Goal: Task Accomplishment & Management: Manage account settings

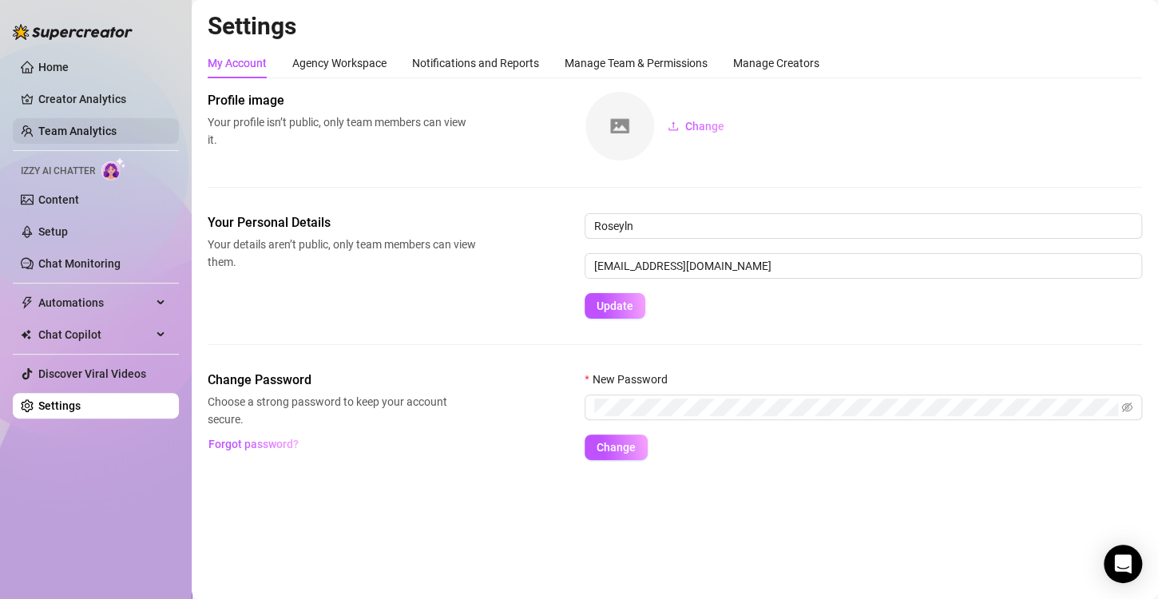
click at [112, 134] on link "Team Analytics" at bounding box center [77, 131] width 78 height 13
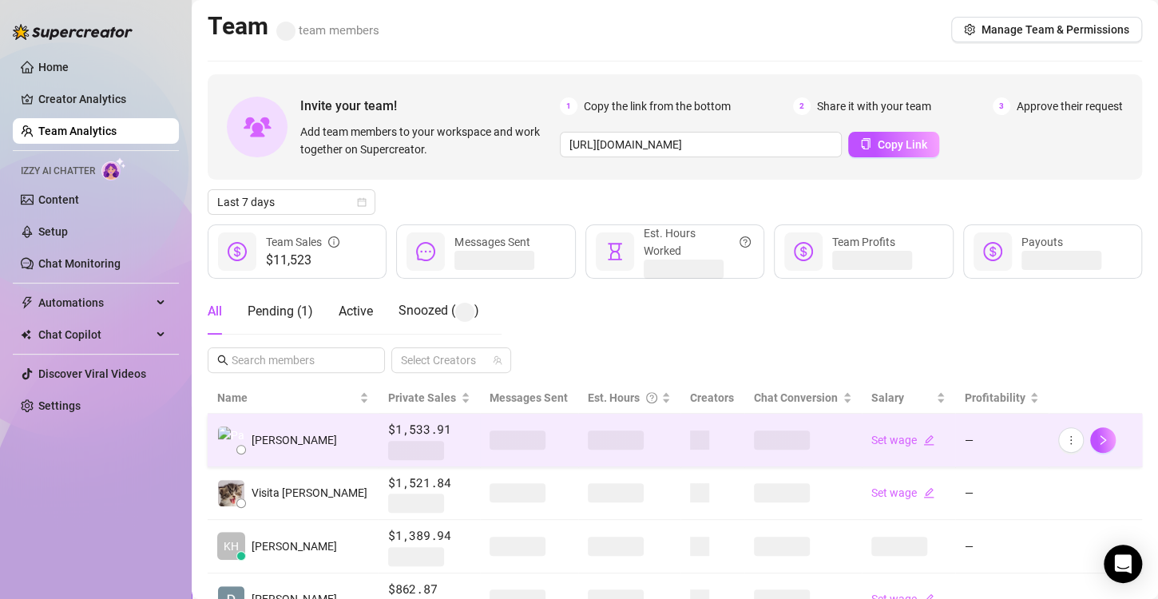
click at [590, 440] on span at bounding box center [616, 439] width 56 height 19
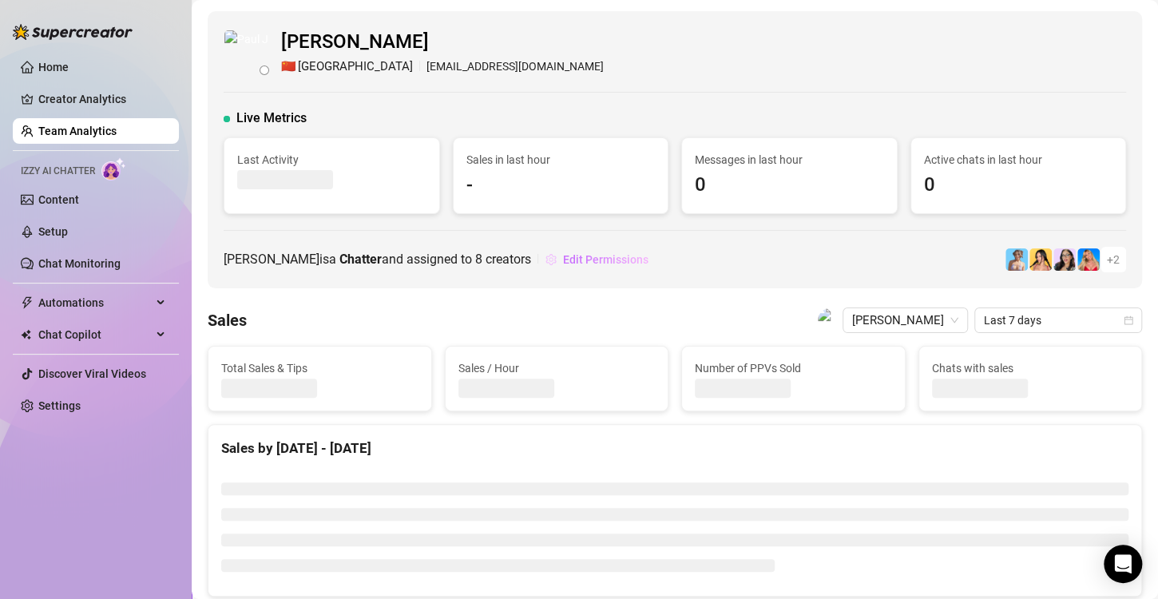
click at [647, 261] on span "Edit Permissions" at bounding box center [605, 259] width 85 height 13
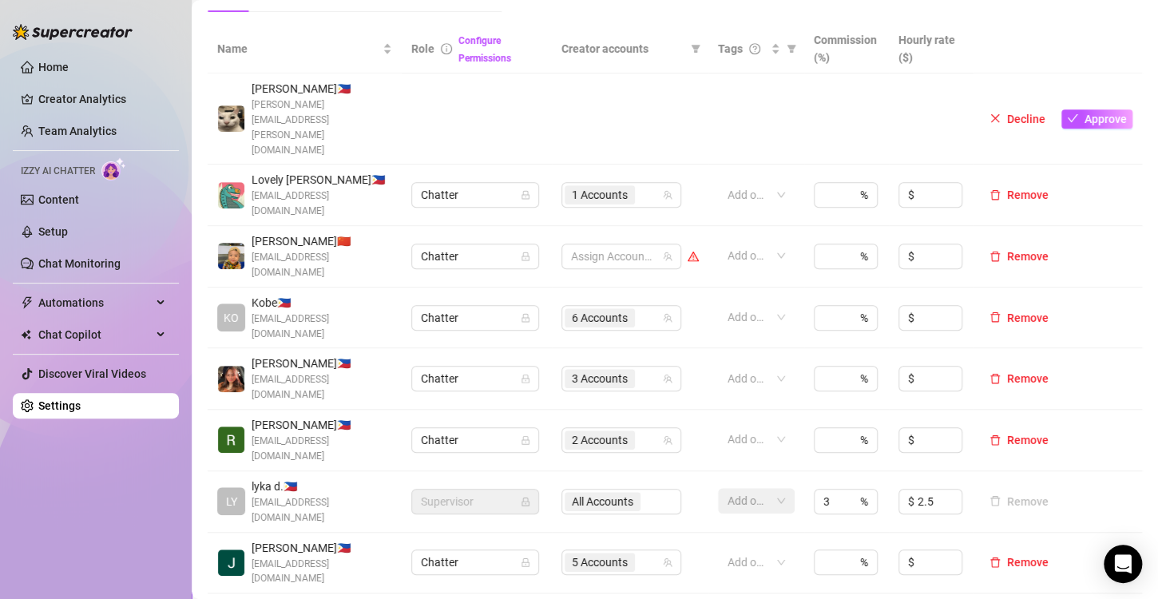
scroll to position [352, 0]
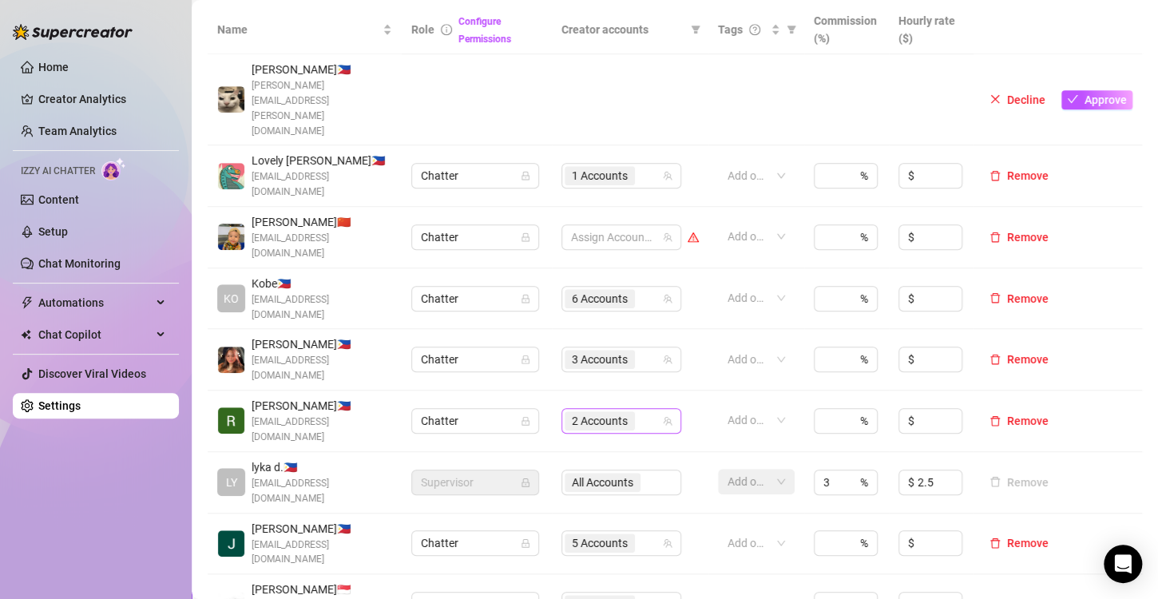
click at [586, 412] on span "2 Accounts" at bounding box center [600, 421] width 56 height 18
click at [688, 59] on td at bounding box center [630, 99] width 156 height 91
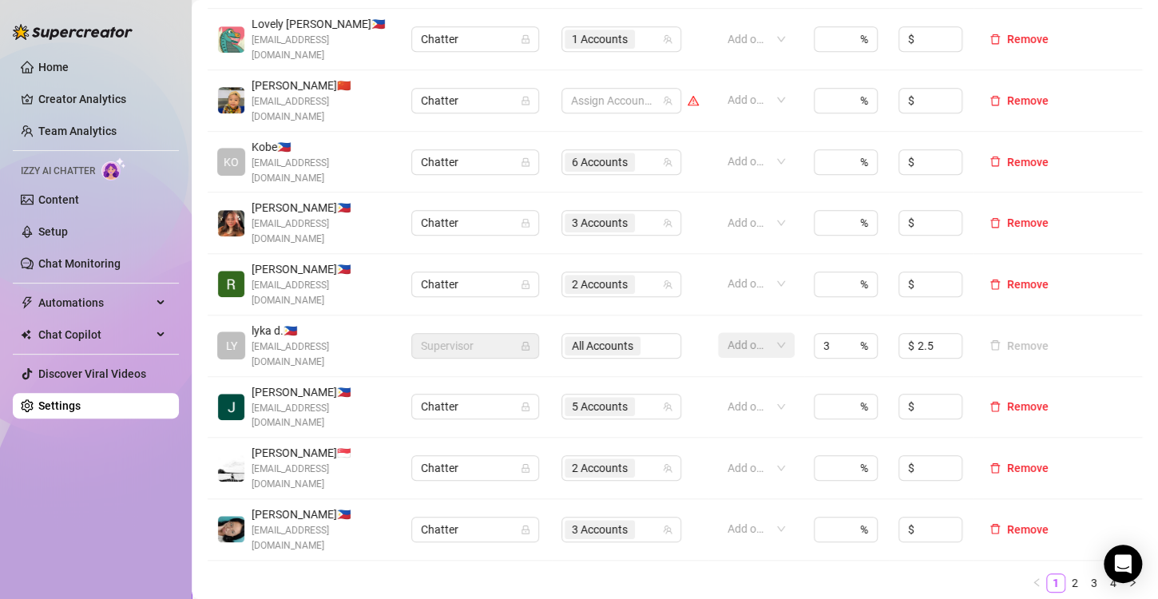
scroll to position [492, 0]
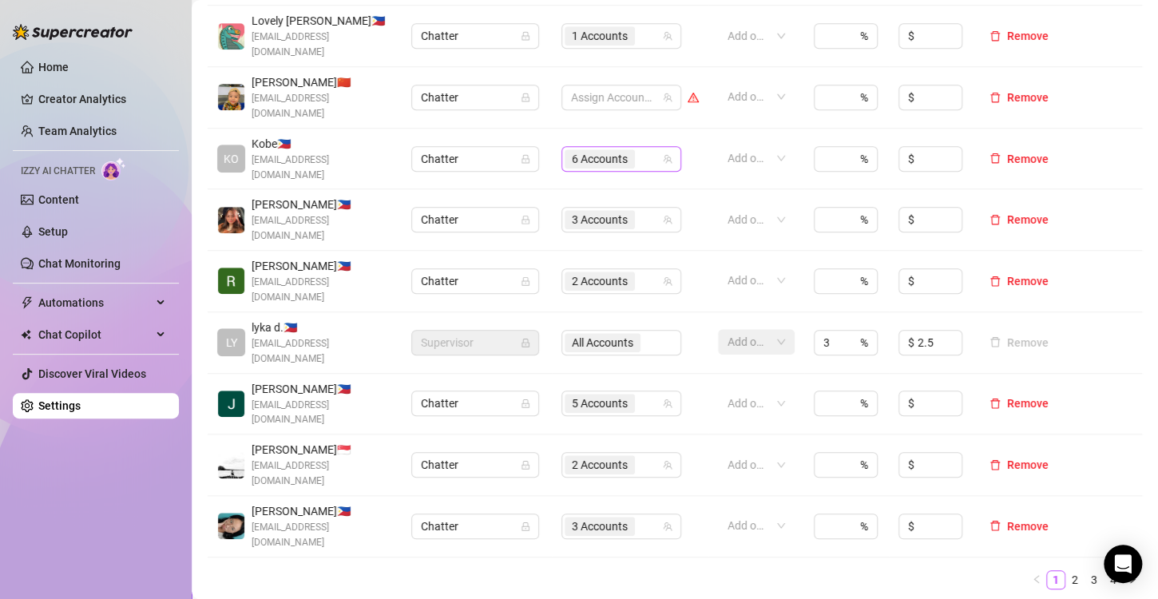
click at [598, 150] on span "6 Accounts" at bounding box center [600, 159] width 56 height 18
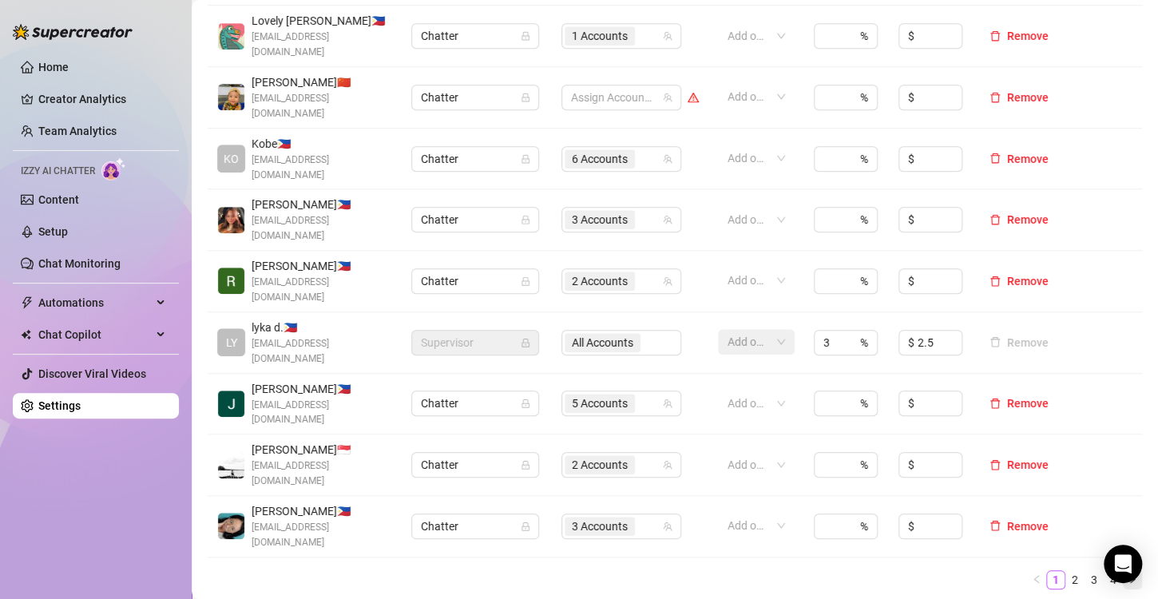
click at [1127, 574] on icon "right" at bounding box center [1132, 579] width 10 height 10
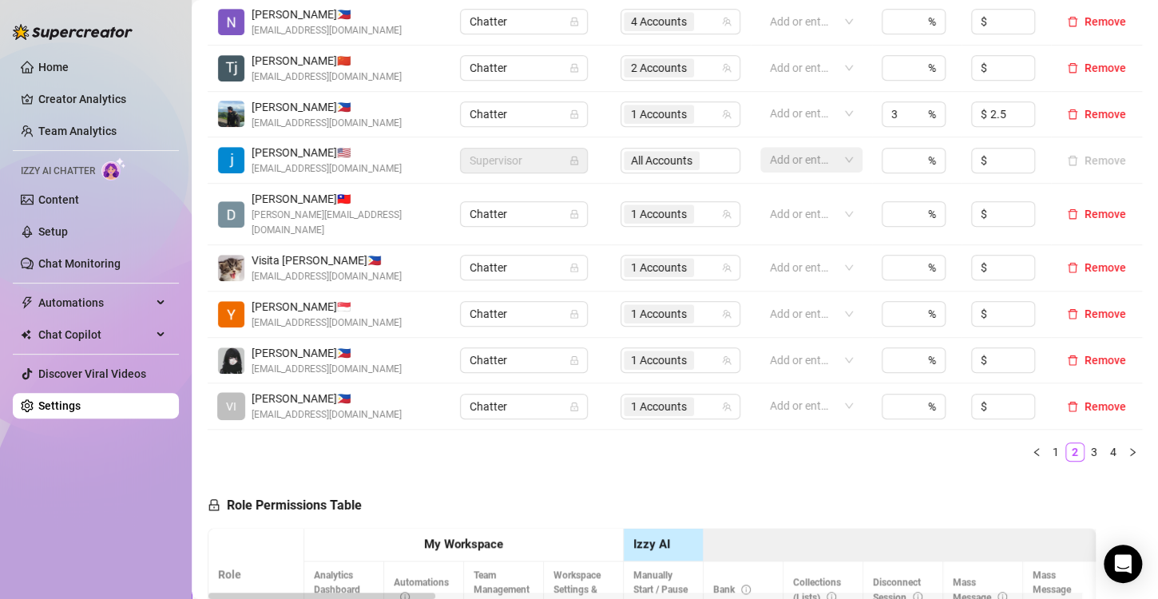
scroll to position [460, 0]
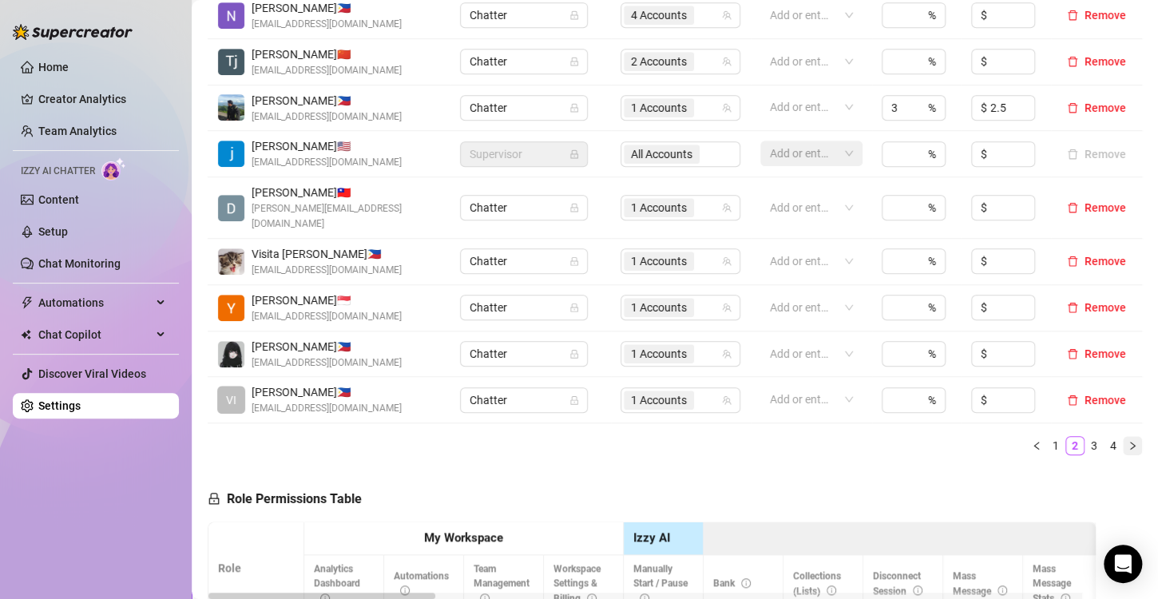
click at [1127, 441] on icon "right" at bounding box center [1132, 446] width 10 height 10
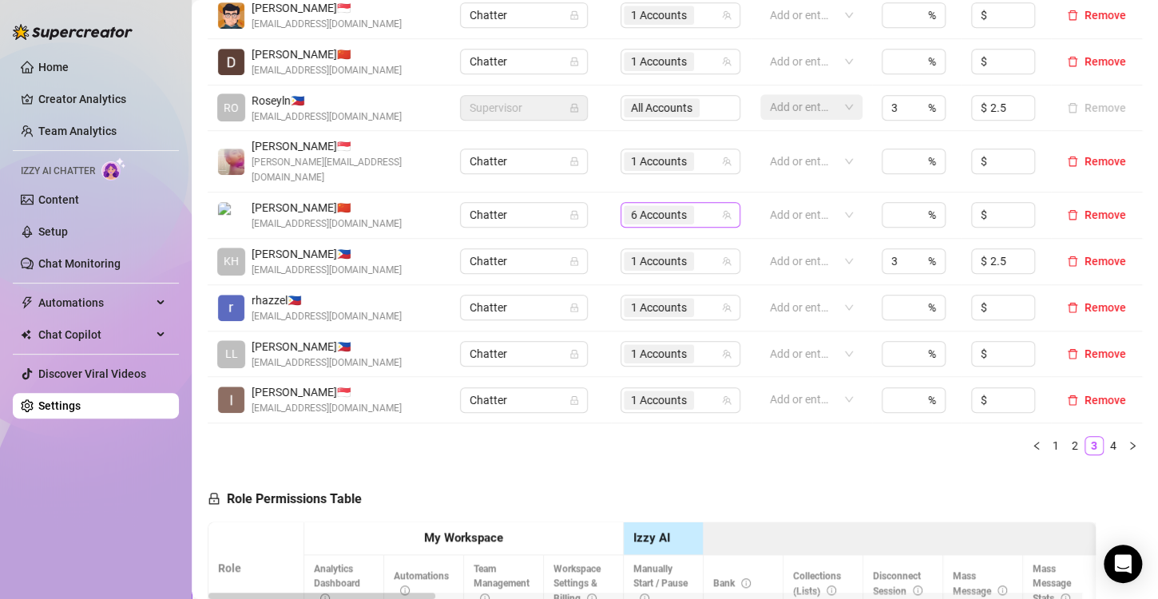
click at [657, 206] on span "6 Accounts" at bounding box center [659, 215] width 56 height 18
click at [647, 153] on span "1 Accounts" at bounding box center [659, 161] width 56 height 18
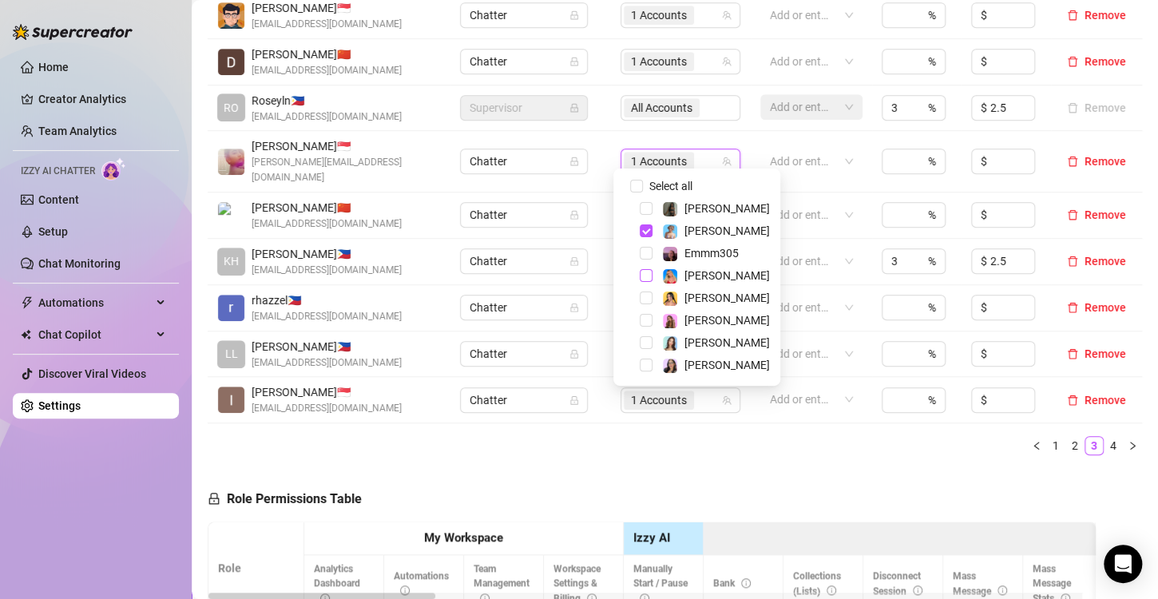
click at [646, 278] on span "Select tree node" at bounding box center [645, 275] width 13 height 13
click at [734, 439] on div "Name Role Configure Permissions Creator accounts Tags Commission (%) Hourly rat…" at bounding box center [675, 183] width 934 height 570
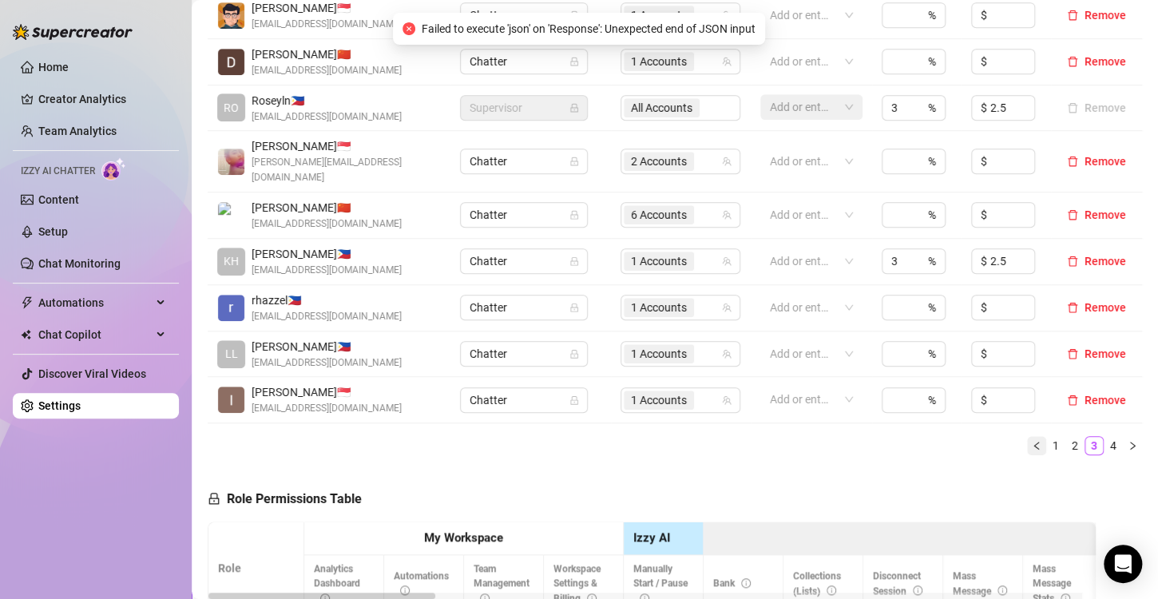
click at [1031, 441] on icon "left" at bounding box center [1036, 446] width 10 height 10
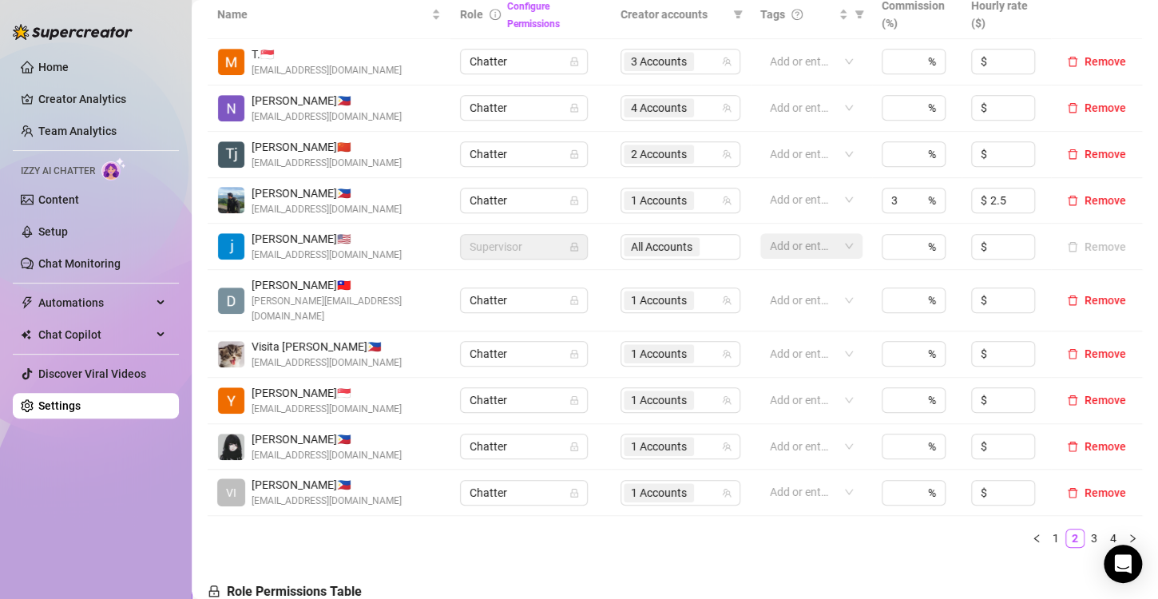
scroll to position [347, 0]
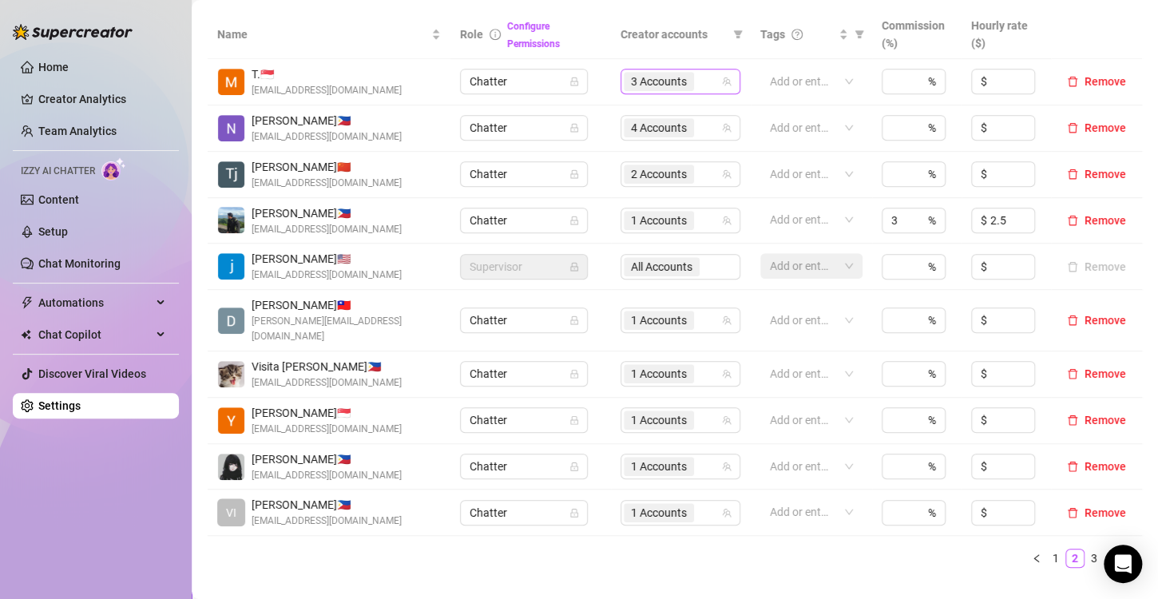
click at [675, 77] on span "3 Accounts" at bounding box center [659, 82] width 56 height 18
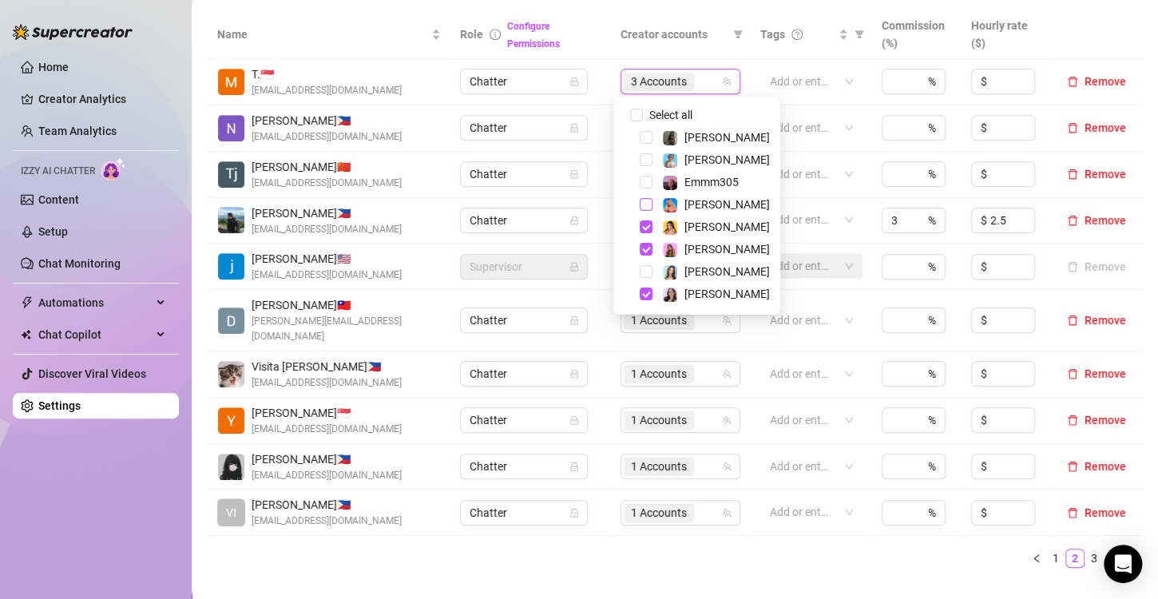
click at [644, 204] on span "Select tree node" at bounding box center [645, 204] width 13 height 13
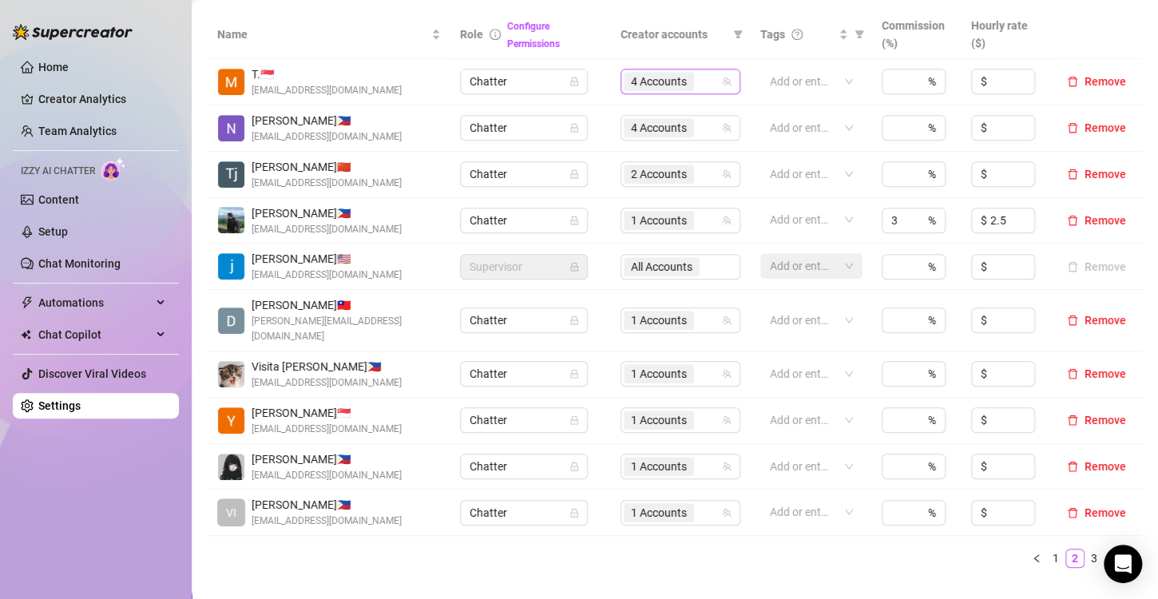
click at [662, 81] on span "4 Accounts" at bounding box center [659, 82] width 56 height 18
